Goal: Task Accomplishment & Management: Manage account settings

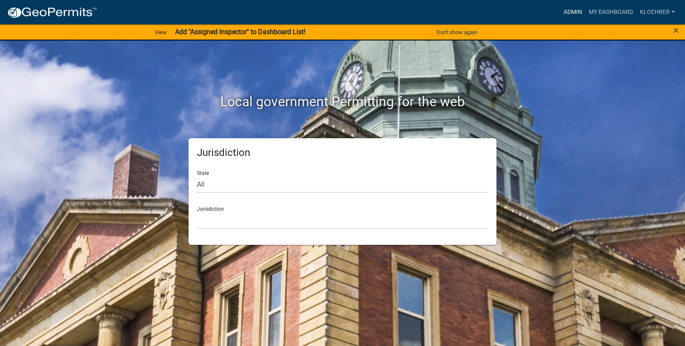
click at [580, 10] on link "Admin" at bounding box center [572, 12] width 25 height 16
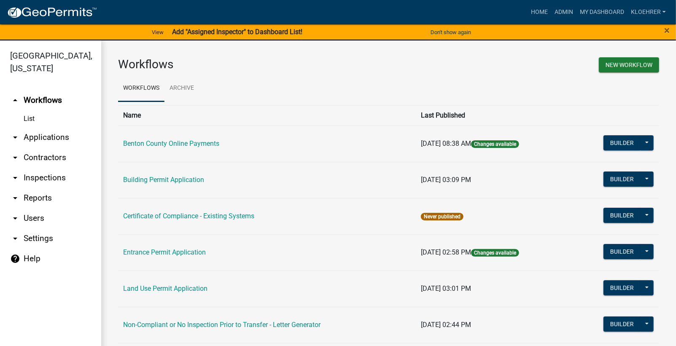
drag, startPoint x: 45, startPoint y: 198, endPoint x: 76, endPoint y: 180, distance: 35.5
click at [45, 197] on link "arrow_drop_down Reports" at bounding box center [50, 198] width 101 height 20
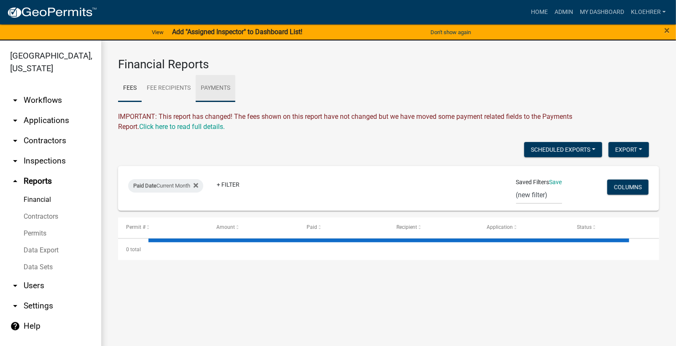
click at [214, 89] on link "Payments" at bounding box center [216, 88] width 40 height 27
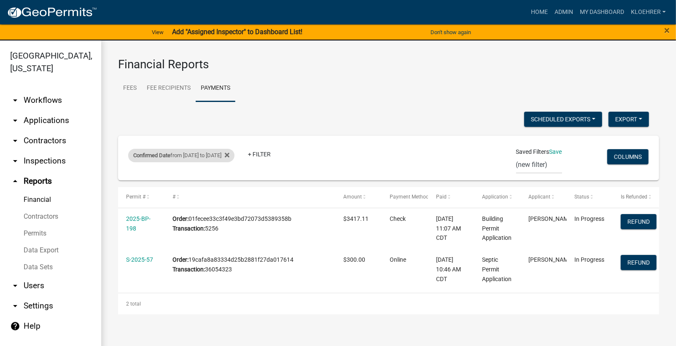
click at [234, 154] on div "Confirmed Date from [DATE] to [DATE]" at bounding box center [181, 155] width 106 height 13
select select "custom"
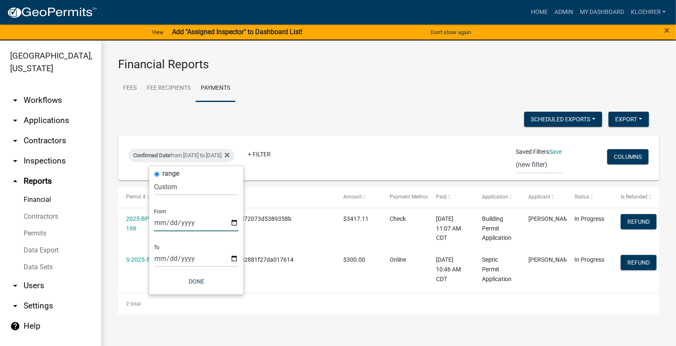
click at [171, 225] on input "[DATE]" at bounding box center [196, 222] width 84 height 17
type input "[DATE]"
click at [171, 258] on input "[DATE]" at bounding box center [196, 258] width 84 height 17
type input "[DATE]"
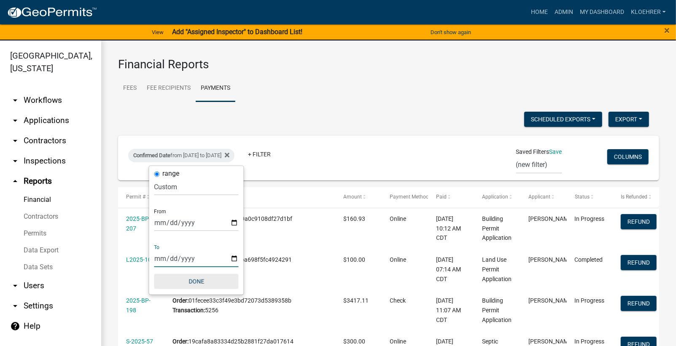
click at [196, 279] on button "Done" at bounding box center [196, 281] width 84 height 15
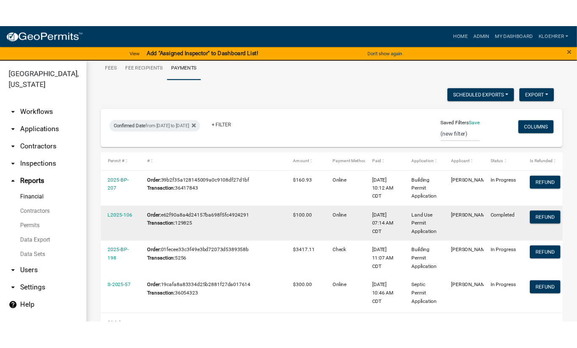
scroll to position [56, 0]
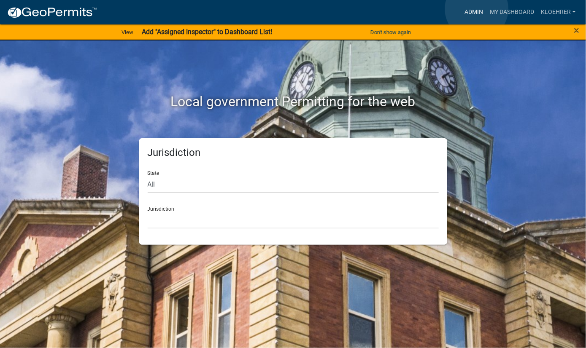
click at [476, 9] on link "Admin" at bounding box center [473, 12] width 25 height 16
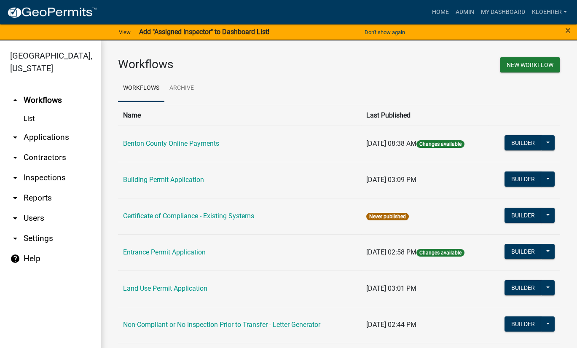
click at [54, 135] on link "arrow_drop_down Applications" at bounding box center [50, 137] width 101 height 20
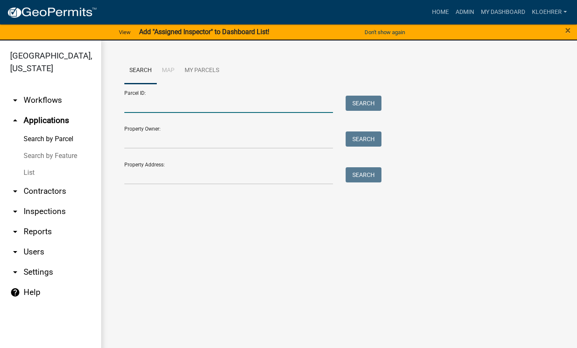
drag, startPoint x: 218, startPoint y: 103, endPoint x: 224, endPoint y: 118, distance: 15.7
click at [218, 103] on input "Parcel ID:" at bounding box center [228, 104] width 209 height 17
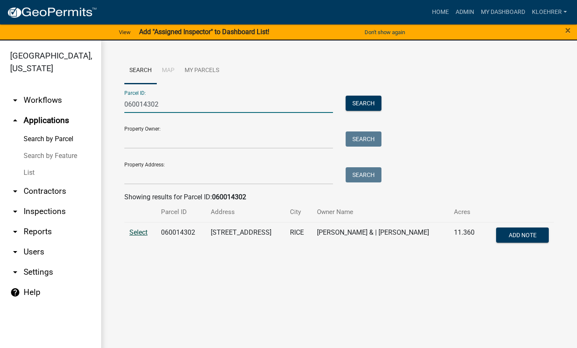
click at [144, 234] on span "Select" at bounding box center [138, 233] width 18 height 8
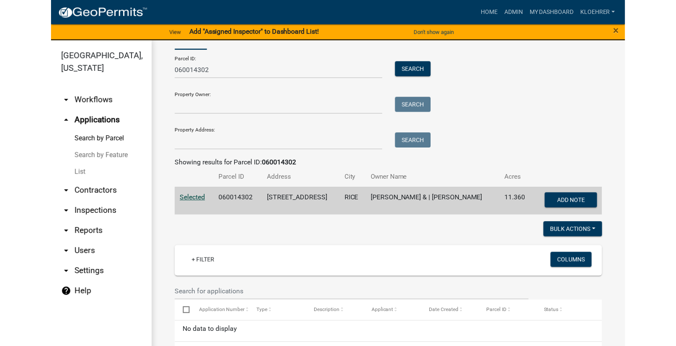
scroll to position [57, 0]
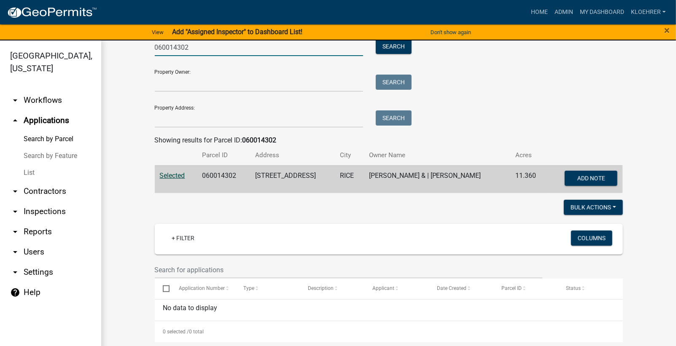
click at [188, 50] on input "060014302" at bounding box center [259, 47] width 209 height 17
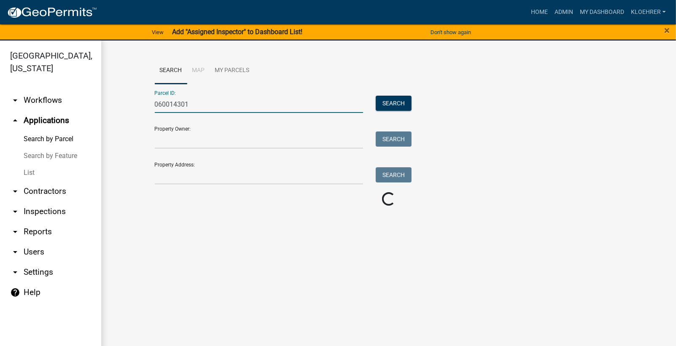
scroll to position [0, 0]
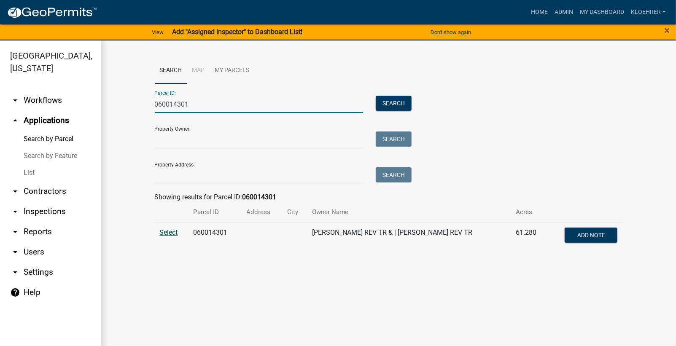
type input "060014301"
click at [174, 234] on span "Select" at bounding box center [169, 233] width 18 height 8
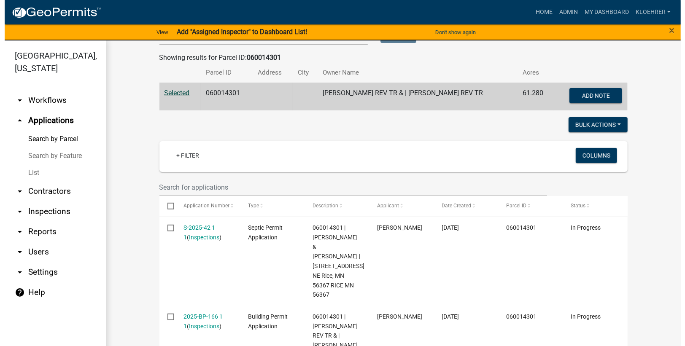
scroll to position [169, 0]
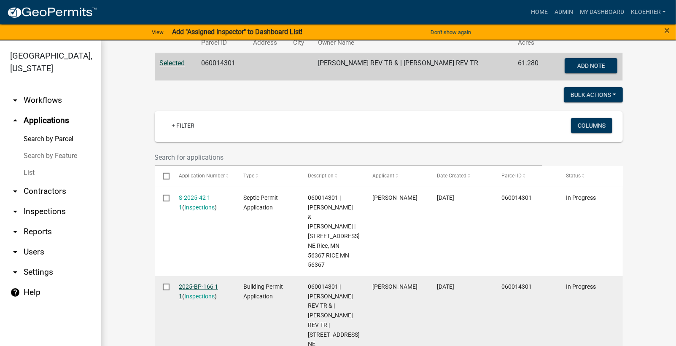
click at [206, 283] on link "2025-BP-166 1 1" at bounding box center [198, 291] width 39 height 16
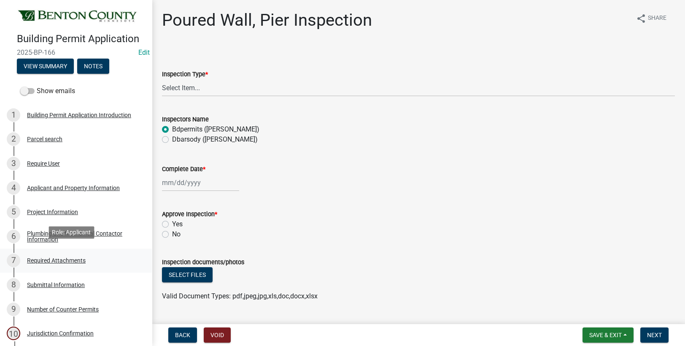
scroll to position [226, 0]
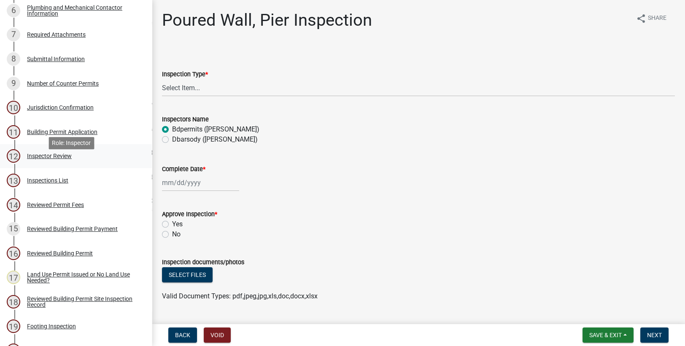
click at [43, 159] on div "Inspector Review" at bounding box center [49, 156] width 45 height 6
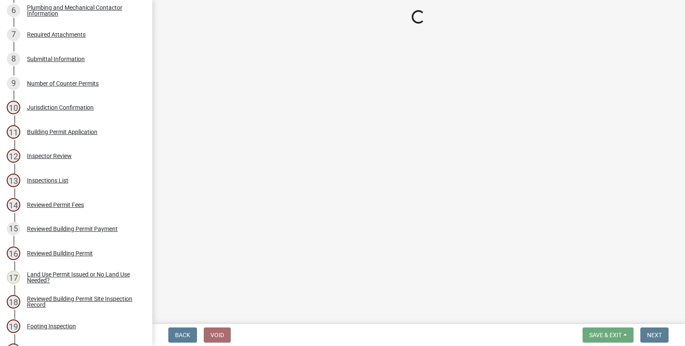
select select "94a12757-2a59-4079-8756-dca9431867ef"
select select "6dc0760e-8c08-4580-9fe9-6a7ebc6918b6"
select select "523529d2-5cc6-44b9-b072-47143663a054"
select select "0198996b-7c5b-4e1d-9fce-5545e98e8655"
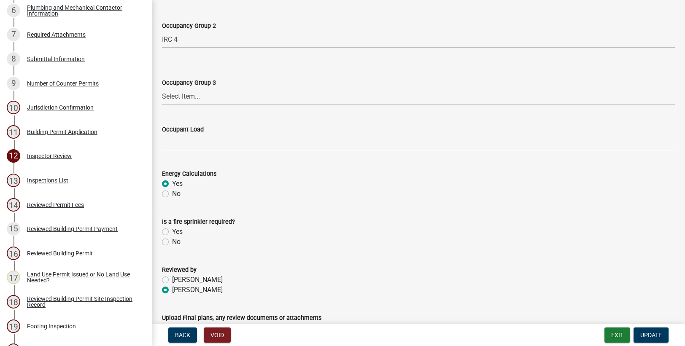
scroll to position [396, 0]
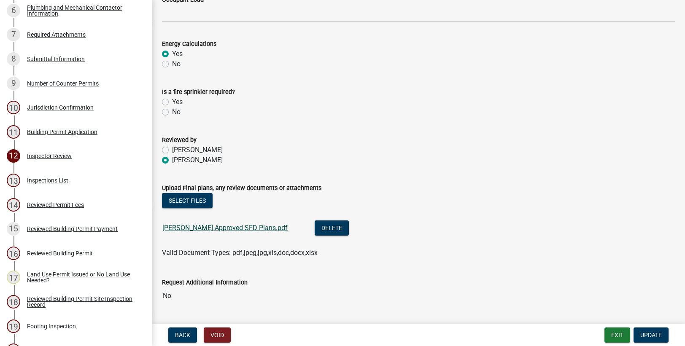
click at [218, 225] on link "Jedro Miller Approved SFD Plans.pdf" at bounding box center [224, 228] width 125 height 8
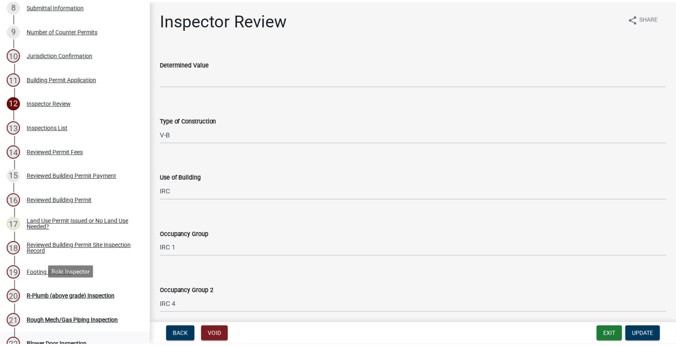
scroll to position [339, 0]
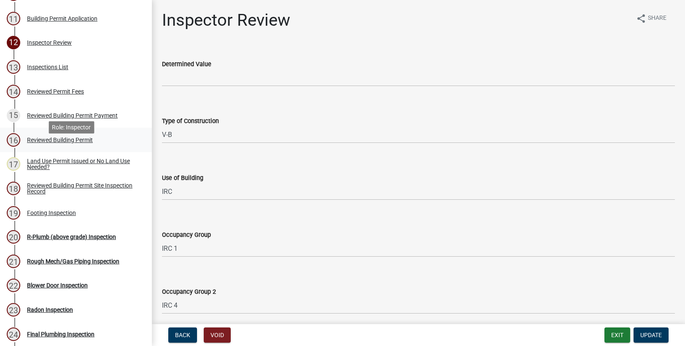
click at [50, 143] on div "Reviewed Building Permit" at bounding box center [60, 140] width 66 height 6
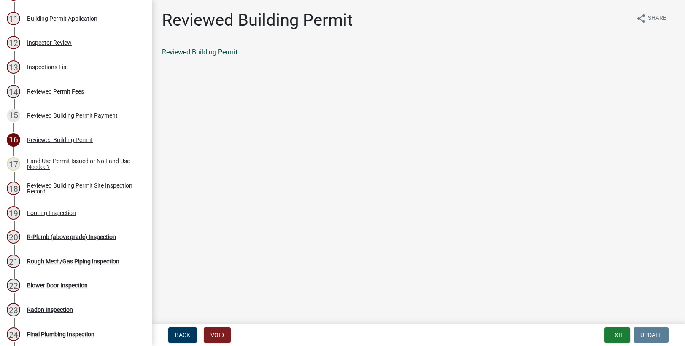
click at [217, 50] on link "Reviewed Building Permit" at bounding box center [199, 52] width 75 height 8
click at [585, 334] on button "Exit" at bounding box center [617, 335] width 26 height 15
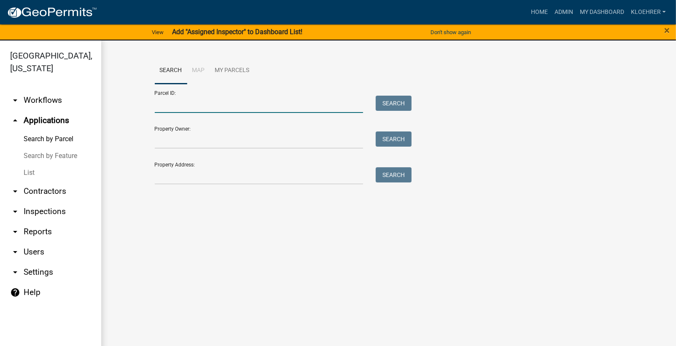
click at [247, 102] on input "Parcel ID:" at bounding box center [259, 104] width 209 height 17
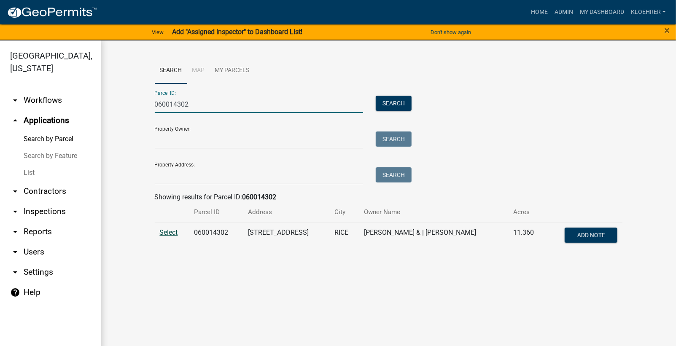
click at [173, 231] on span "Select" at bounding box center [169, 233] width 18 height 8
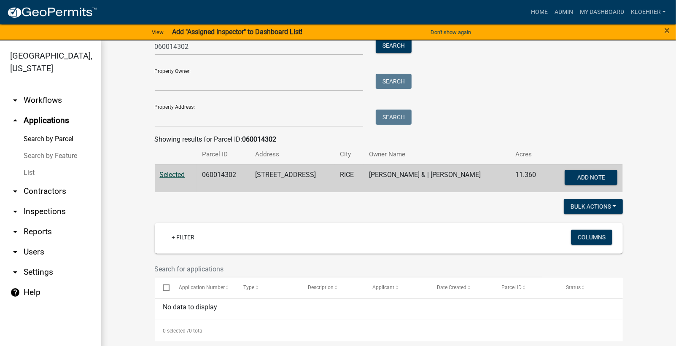
scroll to position [59, 0]
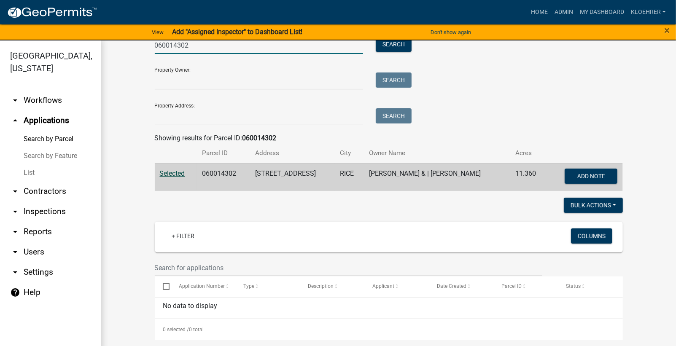
click at [197, 43] on input "060014302" at bounding box center [259, 45] width 209 height 17
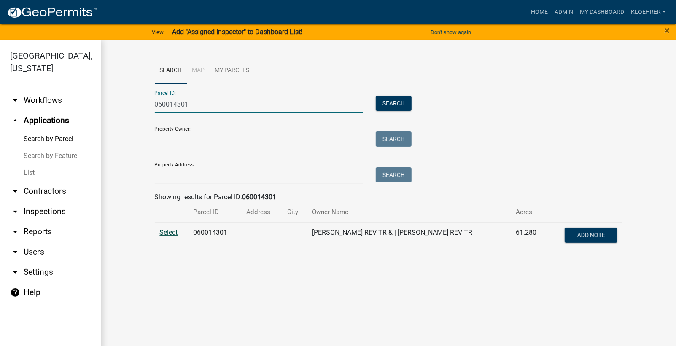
click at [170, 229] on span "Select" at bounding box center [169, 233] width 18 height 8
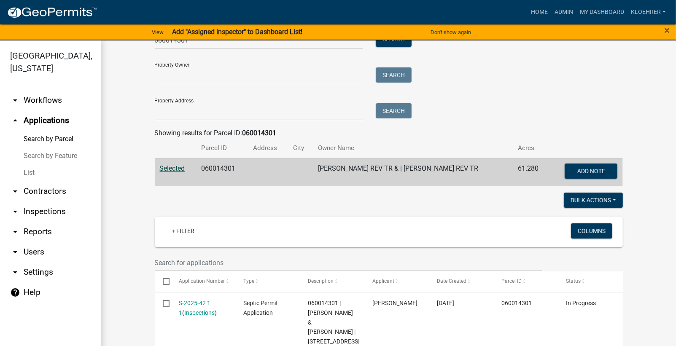
scroll to position [11, 0]
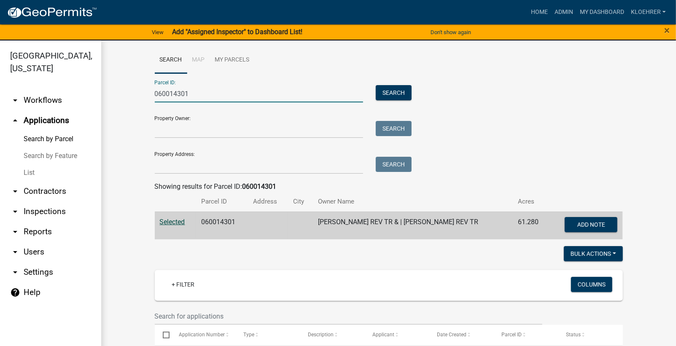
click at [191, 93] on input "060014301" at bounding box center [259, 93] width 209 height 17
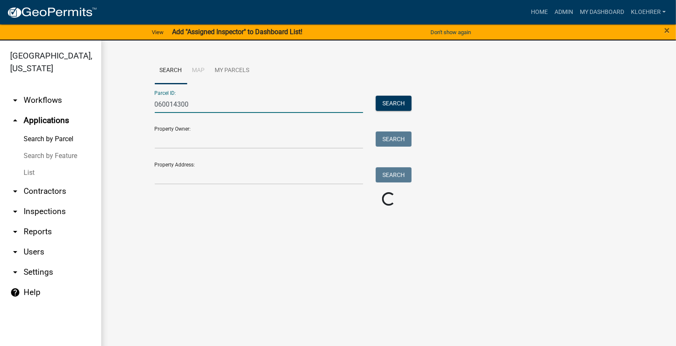
scroll to position [0, 0]
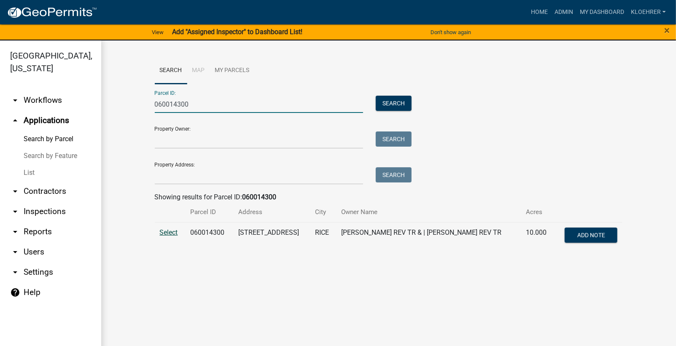
click at [172, 232] on span "Select" at bounding box center [169, 233] width 18 height 8
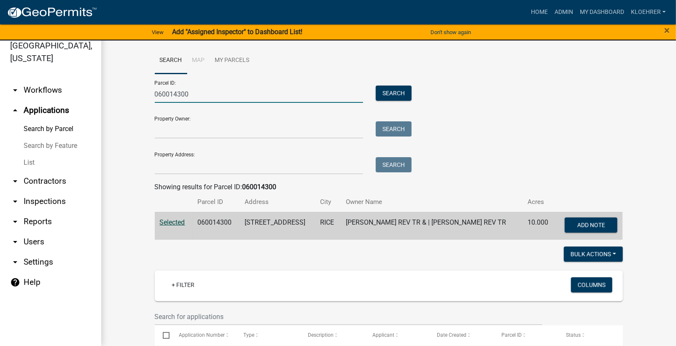
click at [201, 92] on input "060014300" at bounding box center [259, 94] width 209 height 17
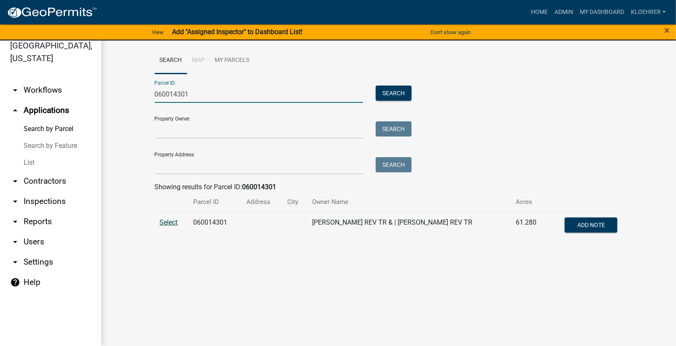
type input "060014301"
click at [175, 221] on span "Select" at bounding box center [169, 222] width 18 height 8
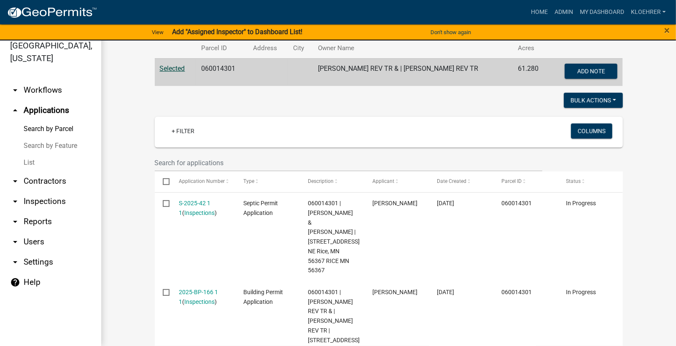
scroll to position [180, 0]
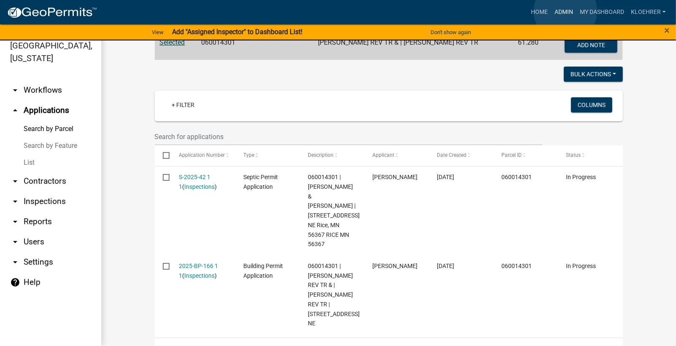
click at [565, 11] on link "Admin" at bounding box center [563, 12] width 25 height 16
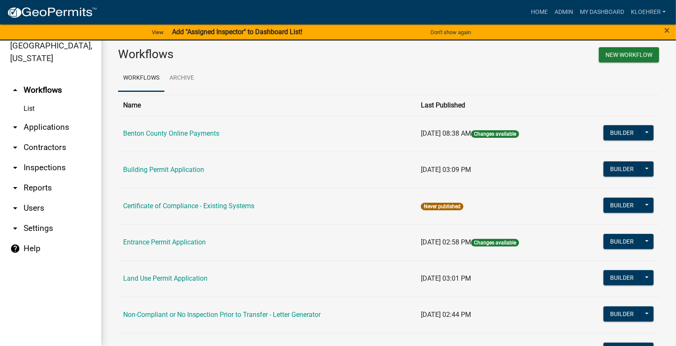
click at [47, 124] on link "arrow_drop_down Applications" at bounding box center [50, 127] width 101 height 20
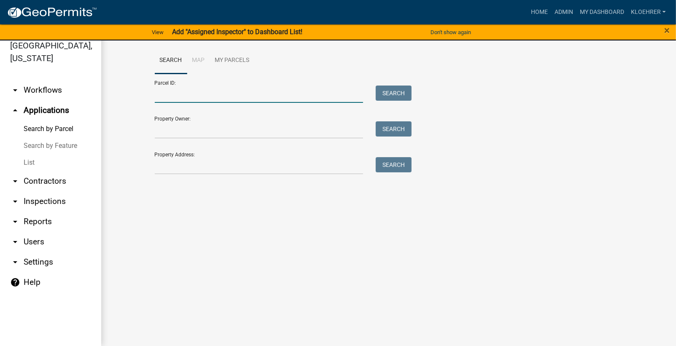
drag, startPoint x: 194, startPoint y: 97, endPoint x: 199, endPoint y: 97, distance: 5.9
click at [194, 97] on input "Parcel ID:" at bounding box center [259, 94] width 209 height 17
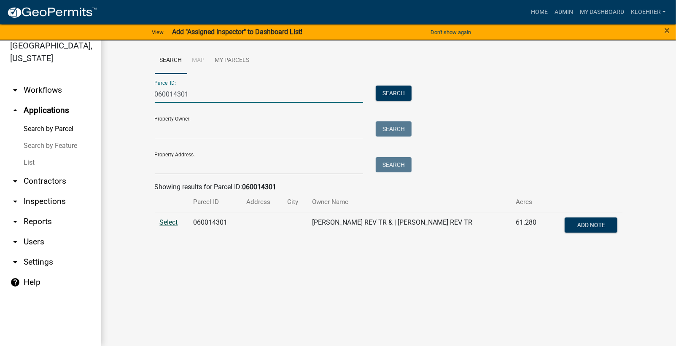
type input "060014301"
click at [169, 224] on span "Select" at bounding box center [169, 222] width 18 height 8
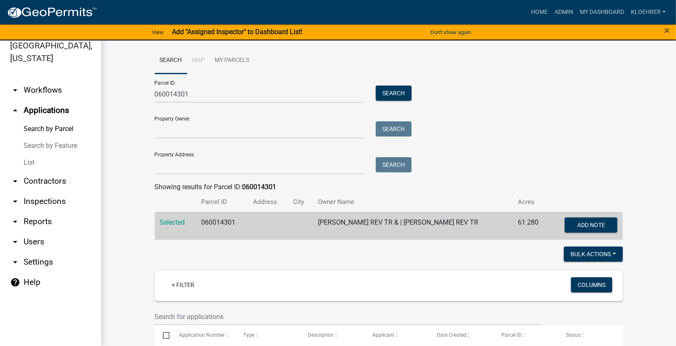
scroll to position [113, 0]
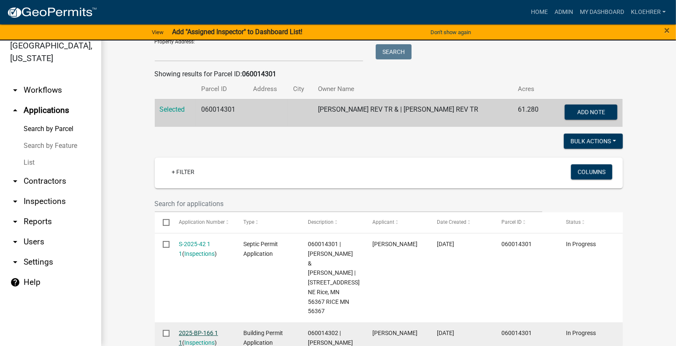
click at [192, 330] on link "2025-BP-166 1 1" at bounding box center [198, 338] width 39 height 16
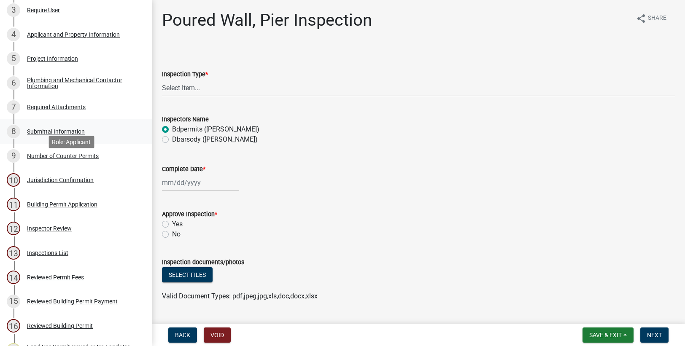
scroll to position [169, 0]
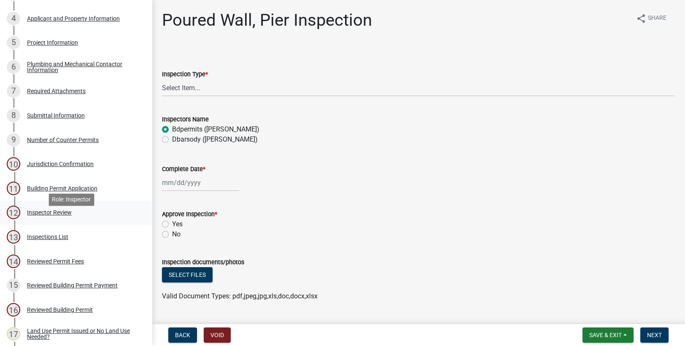
click at [64, 215] on div "Inspector Review" at bounding box center [49, 213] width 45 height 6
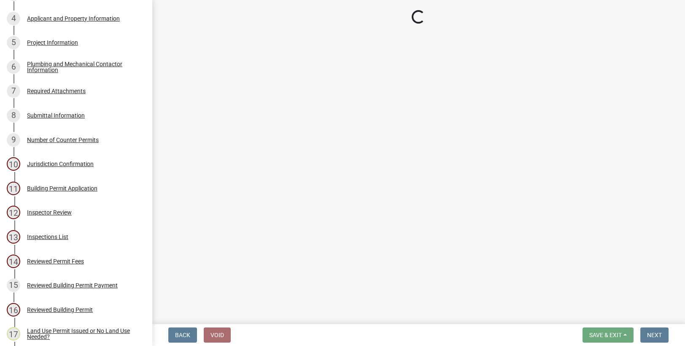
select select "94a12757-2a59-4079-8756-dca9431867ef"
select select "6dc0760e-8c08-4580-9fe9-6a7ebc6918b6"
select select "523529d2-5cc6-44b9-b072-47143663a054"
select select "0198996b-7c5b-4e1d-9fce-5545e98e8655"
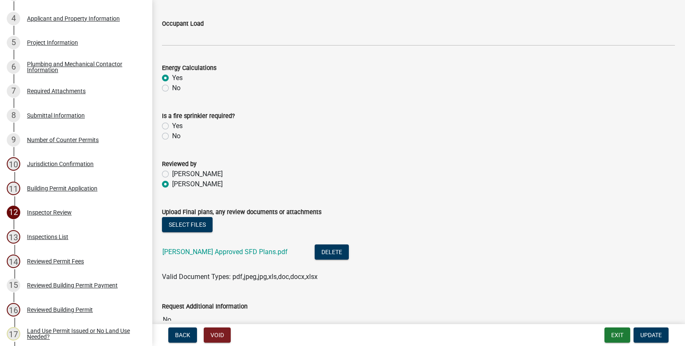
scroll to position [418, 0]
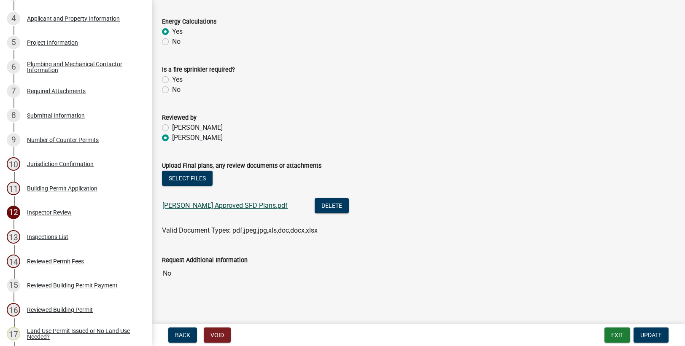
click at [247, 207] on link "Jedro Miller Approved SFD Plans.pdf" at bounding box center [224, 206] width 125 height 8
click at [57, 240] on div "Inspections List" at bounding box center [47, 237] width 41 height 6
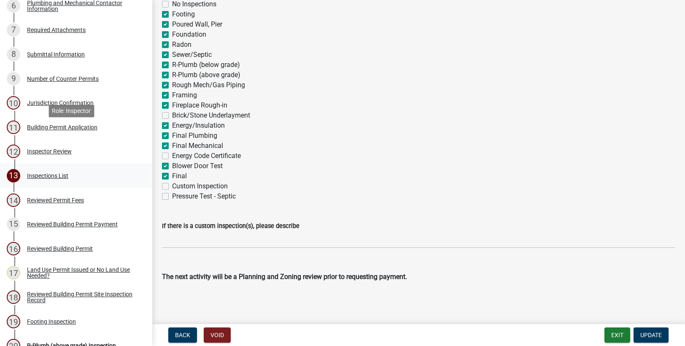
scroll to position [283, 0]
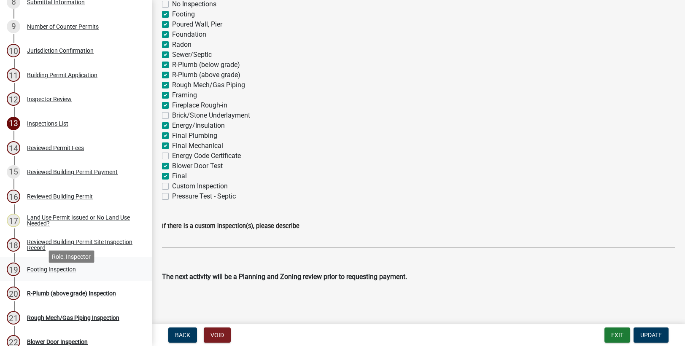
click at [57, 272] on div "Footing Inspection" at bounding box center [51, 269] width 49 height 6
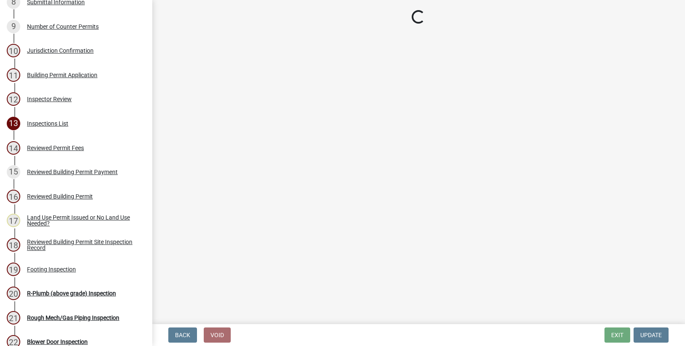
select select "3052537c-189b-4b40-976c-9c9ef3889b1a"
select select "3a981b86-5cd0-4733-9cb4-f2beb74d37be"
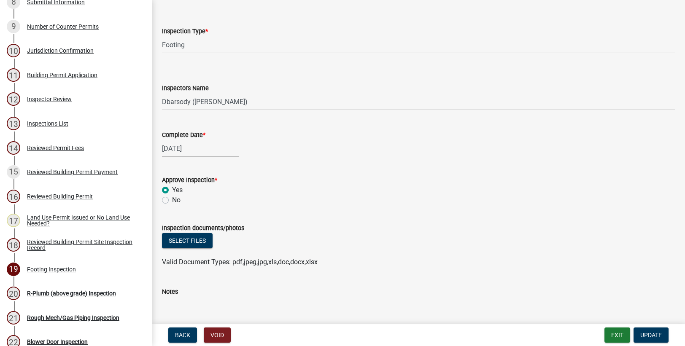
scroll to position [113, 0]
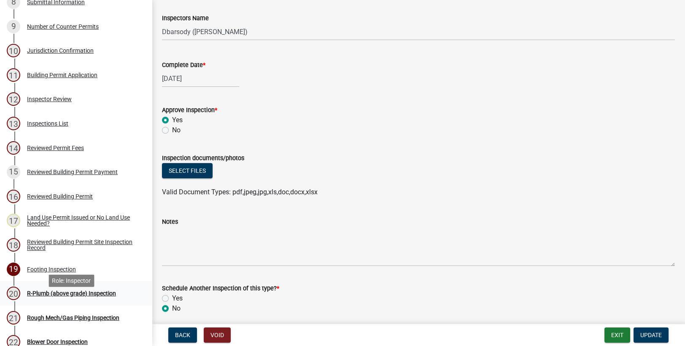
click at [16, 300] on div "20" at bounding box center [13, 293] width 13 height 13
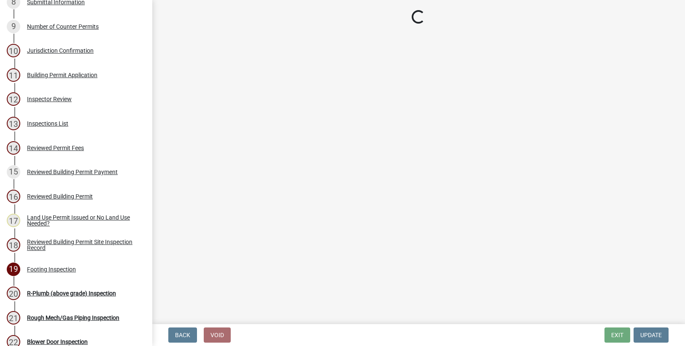
select select "17bfa135-5610-45df-8ce7-87530b7d86d4"
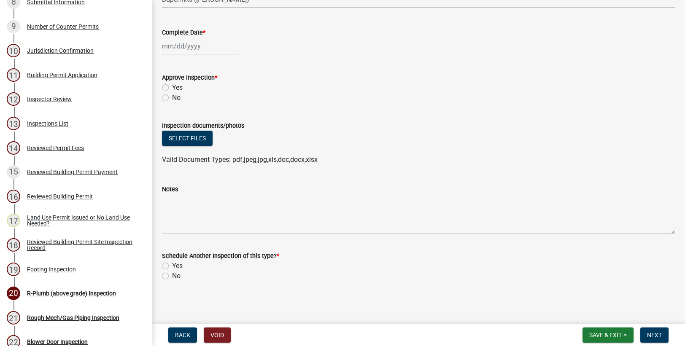
scroll to position [146, 0]
click at [66, 321] on div "Rough Mech/Gas Piping Inspection" at bounding box center [73, 318] width 92 height 6
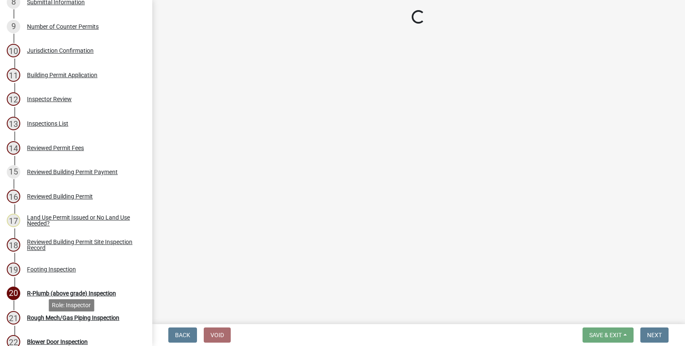
scroll to position [0, 0]
select select "17bfa135-5610-45df-8ce7-87530b7d86d4"
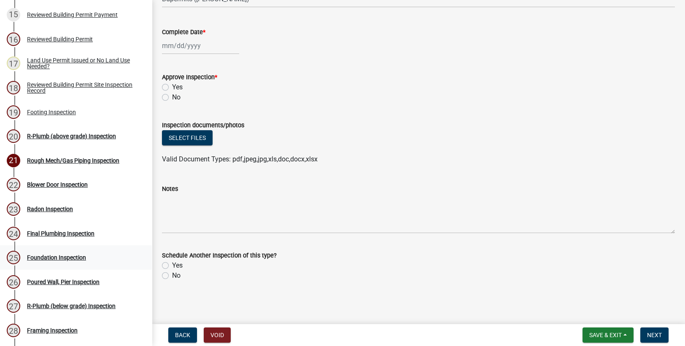
scroll to position [443, 0]
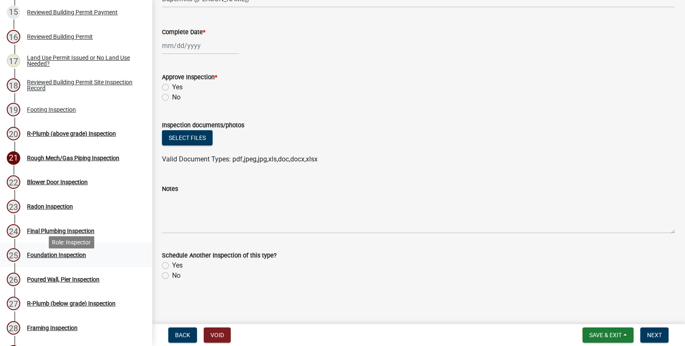
click at [71, 258] on div "Foundation Inspection" at bounding box center [56, 255] width 59 height 6
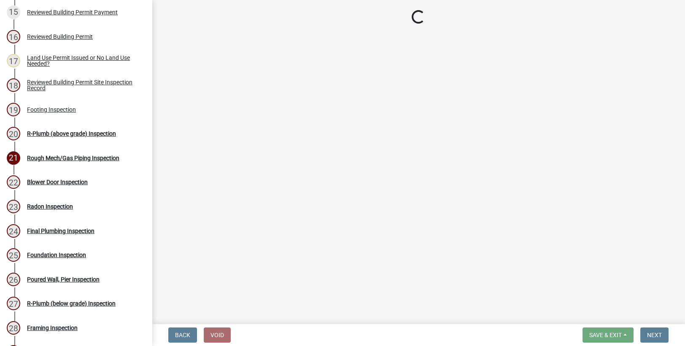
select select "17bfa135-5610-45df-8ce7-87530b7d86d4"
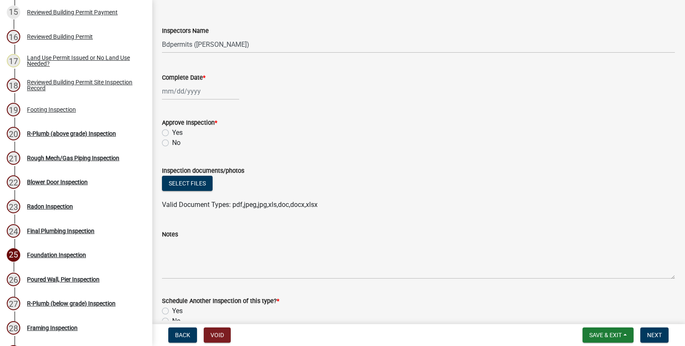
scroll to position [146, 0]
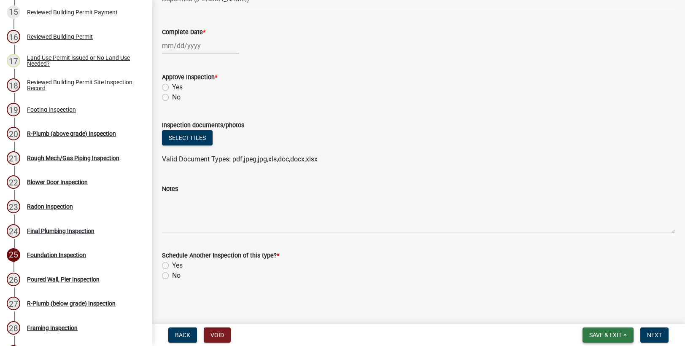
click at [585, 335] on span "Save & Exit" at bounding box center [605, 335] width 32 height 7
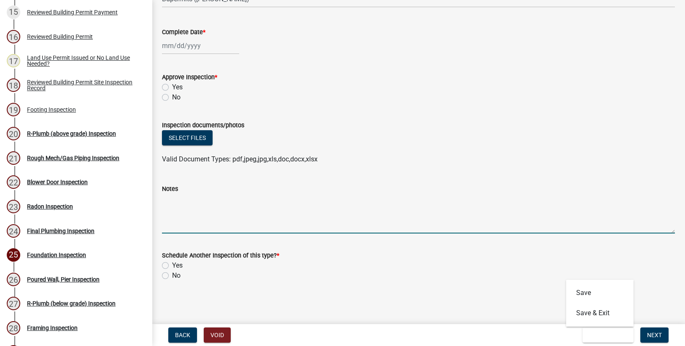
click at [585, 212] on textarea "Notes" at bounding box center [418, 214] width 513 height 40
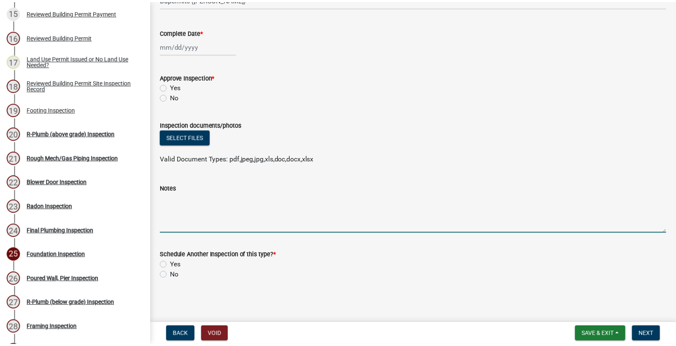
scroll to position [0, 0]
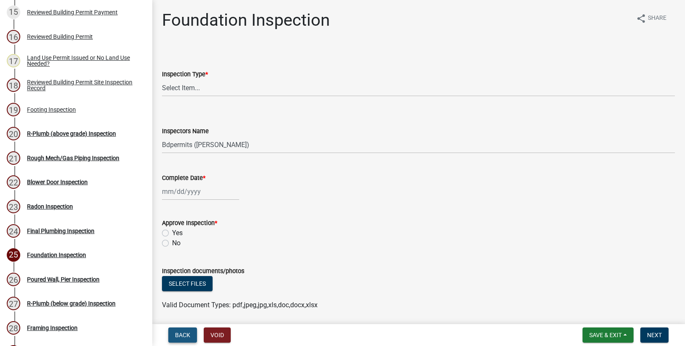
click at [179, 334] on span "Back" at bounding box center [182, 335] width 15 height 7
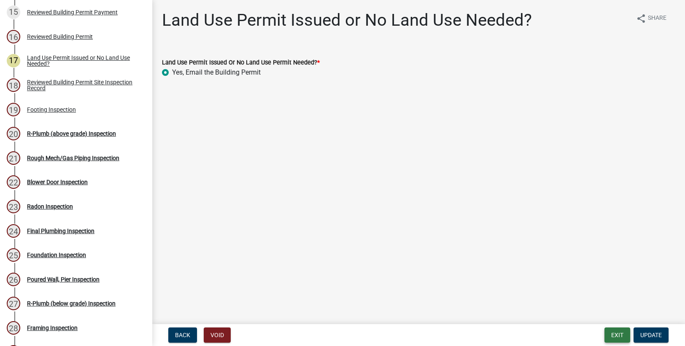
click at [585, 332] on button "Exit" at bounding box center [617, 335] width 26 height 15
